Goal: Transaction & Acquisition: Purchase product/service

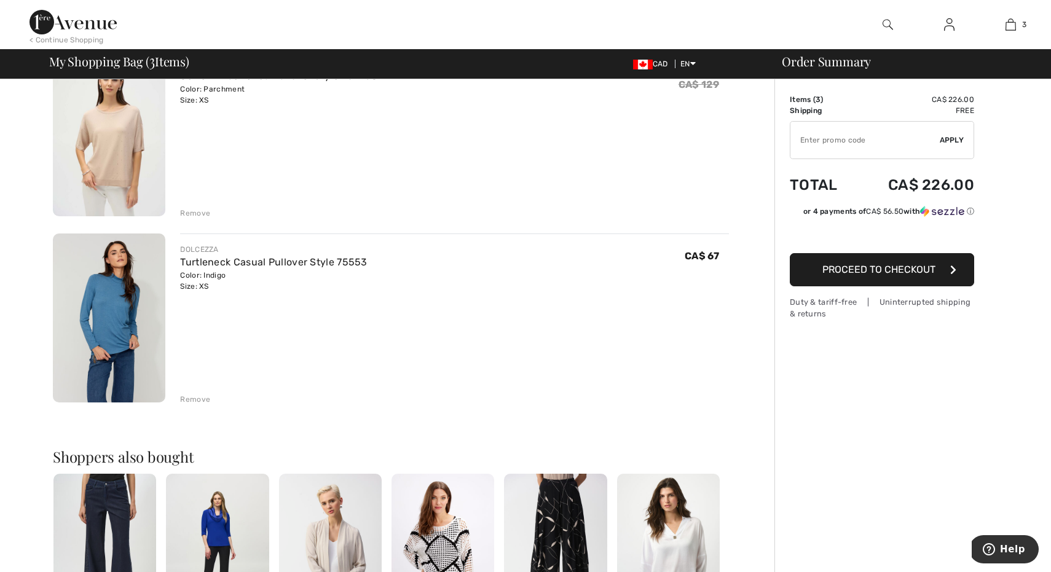
scroll to position [323, 0]
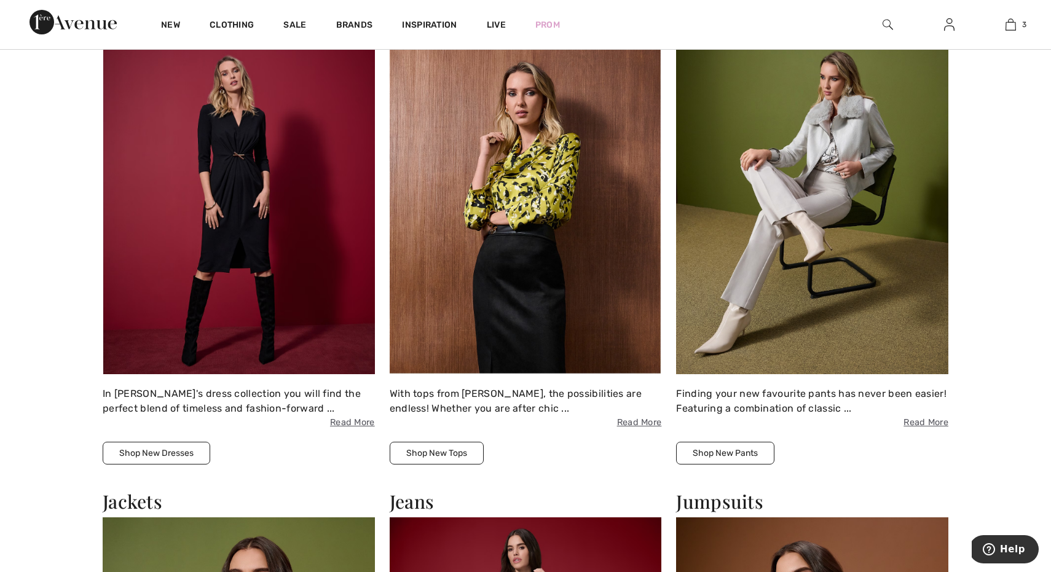
scroll to position [1268, 0]
click at [255, 230] on img at bounding box center [239, 208] width 272 height 332
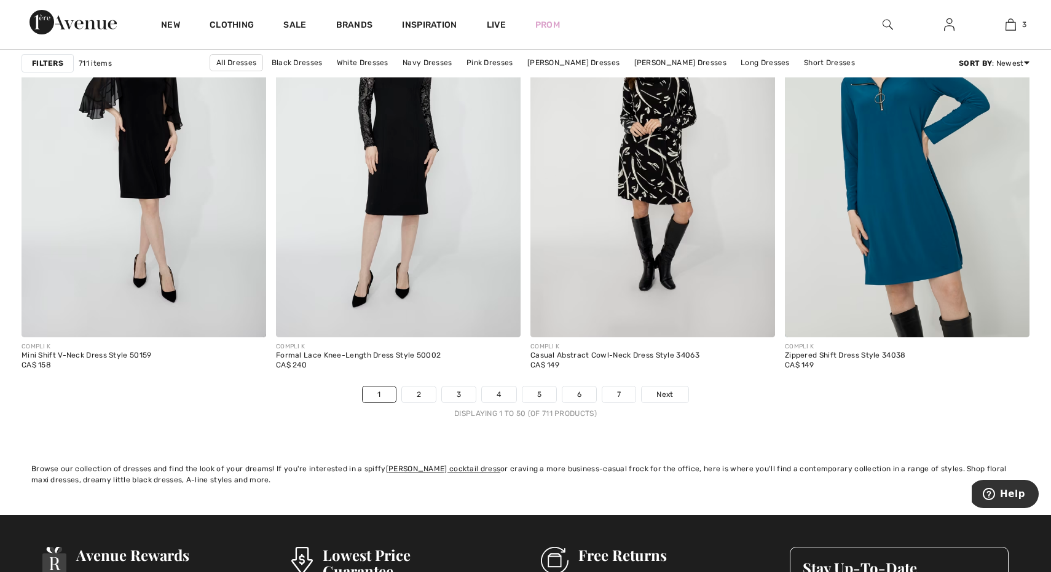
scroll to position [6314, 0]
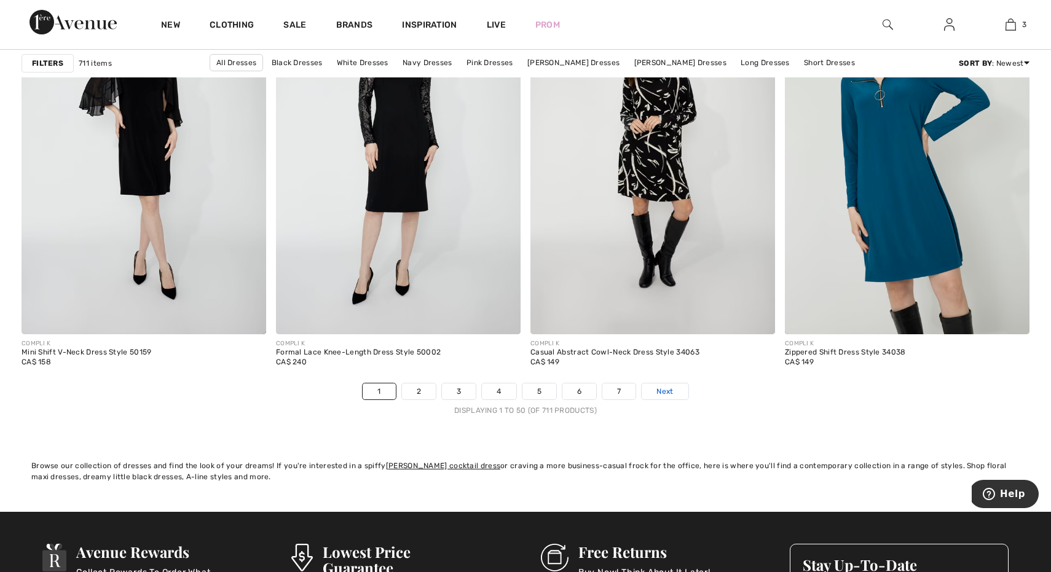
click at [672, 391] on span "Next" at bounding box center [664, 391] width 17 height 11
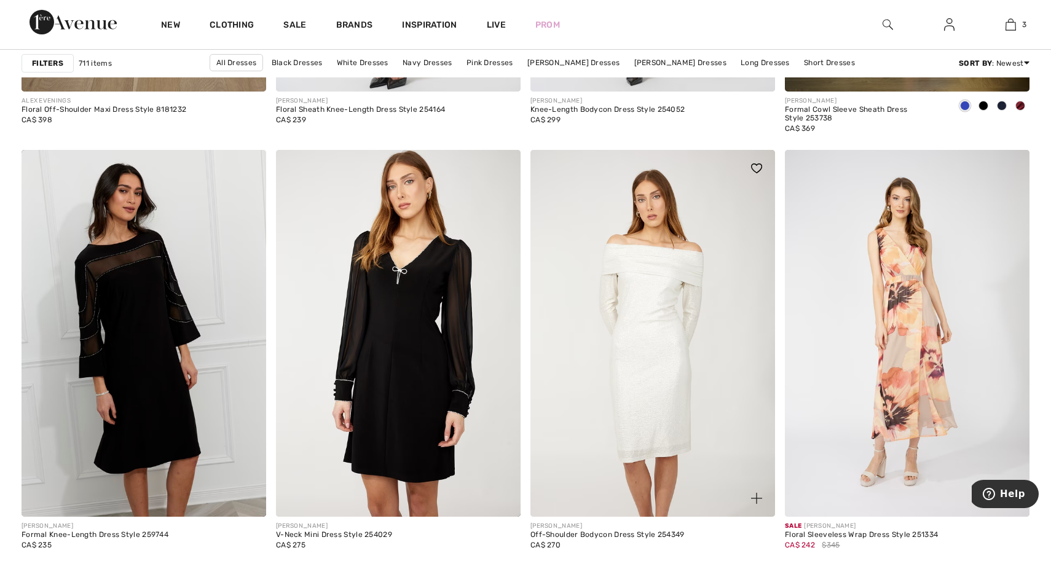
scroll to position [2407, 0]
